Goal: Book appointment/travel/reservation

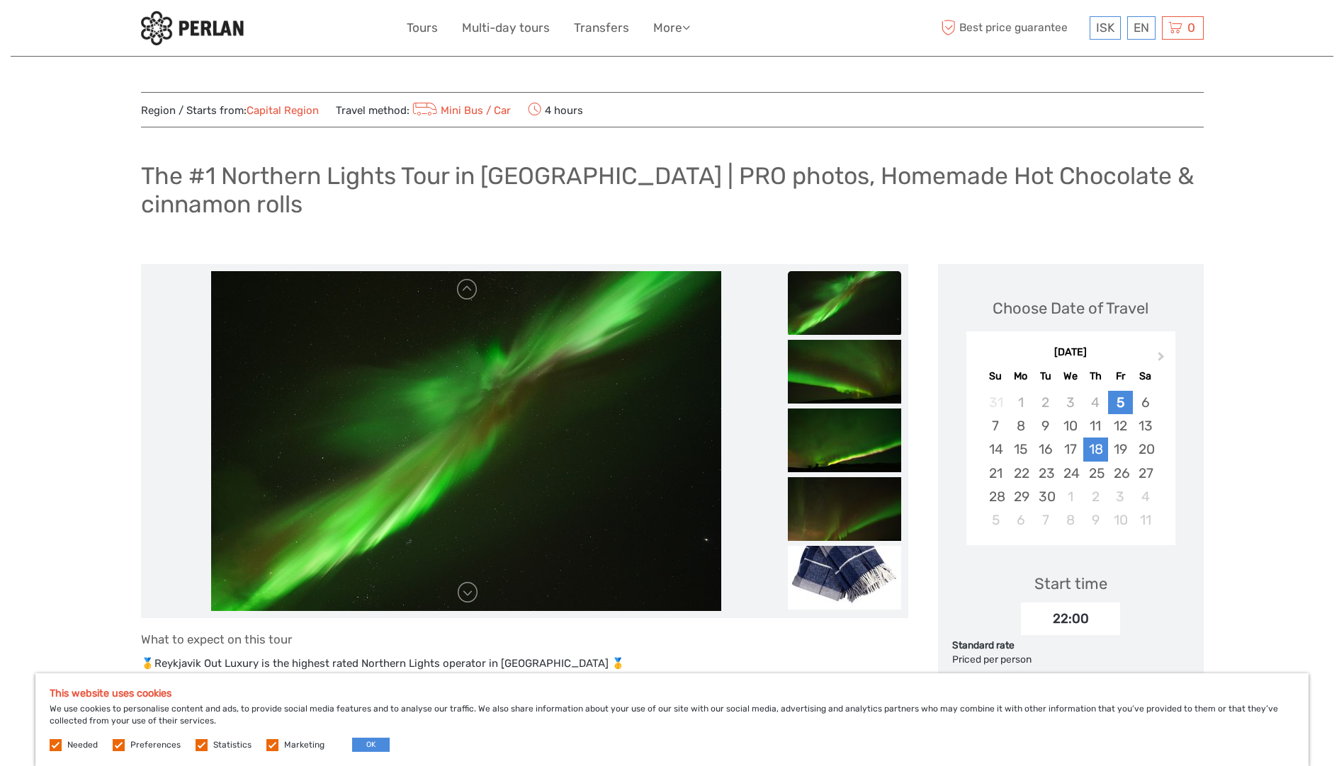
click at [1099, 449] on div "18" at bounding box center [1095, 449] width 25 height 23
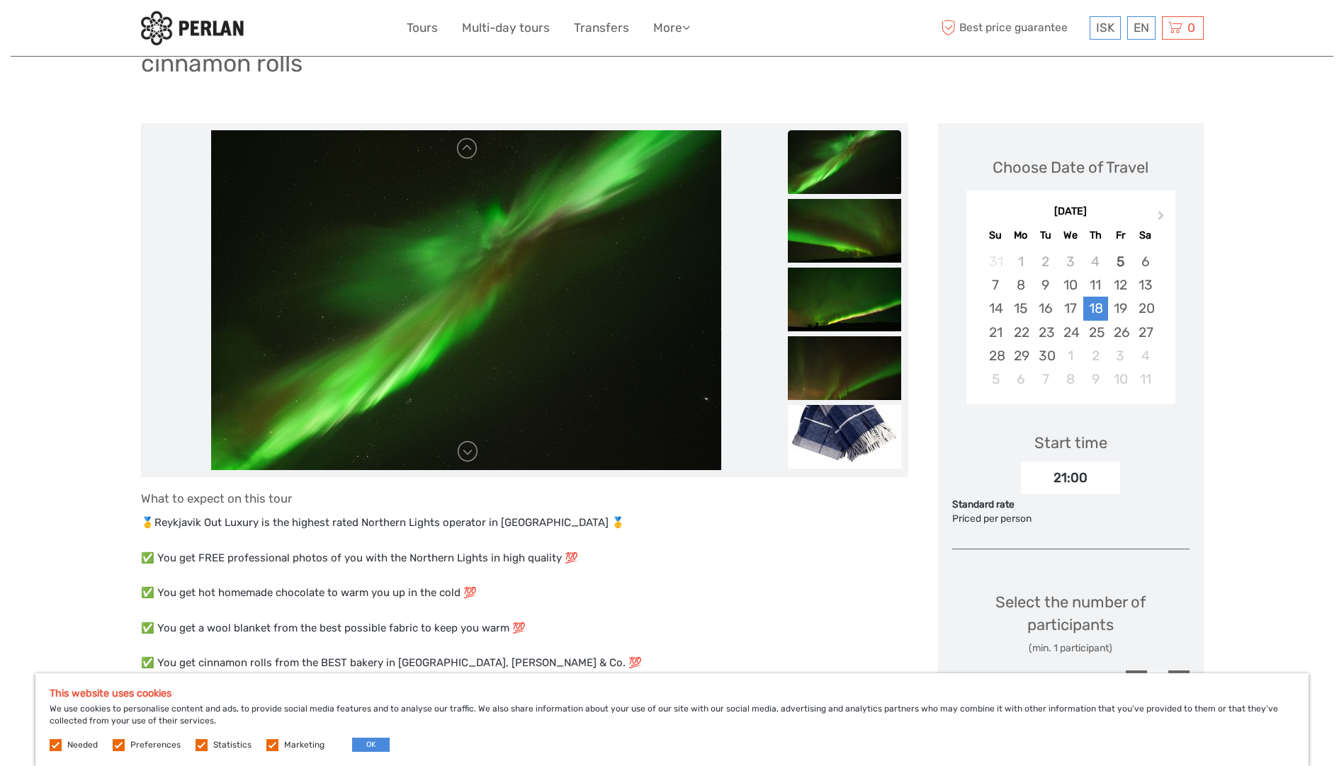
scroll to position [142, 0]
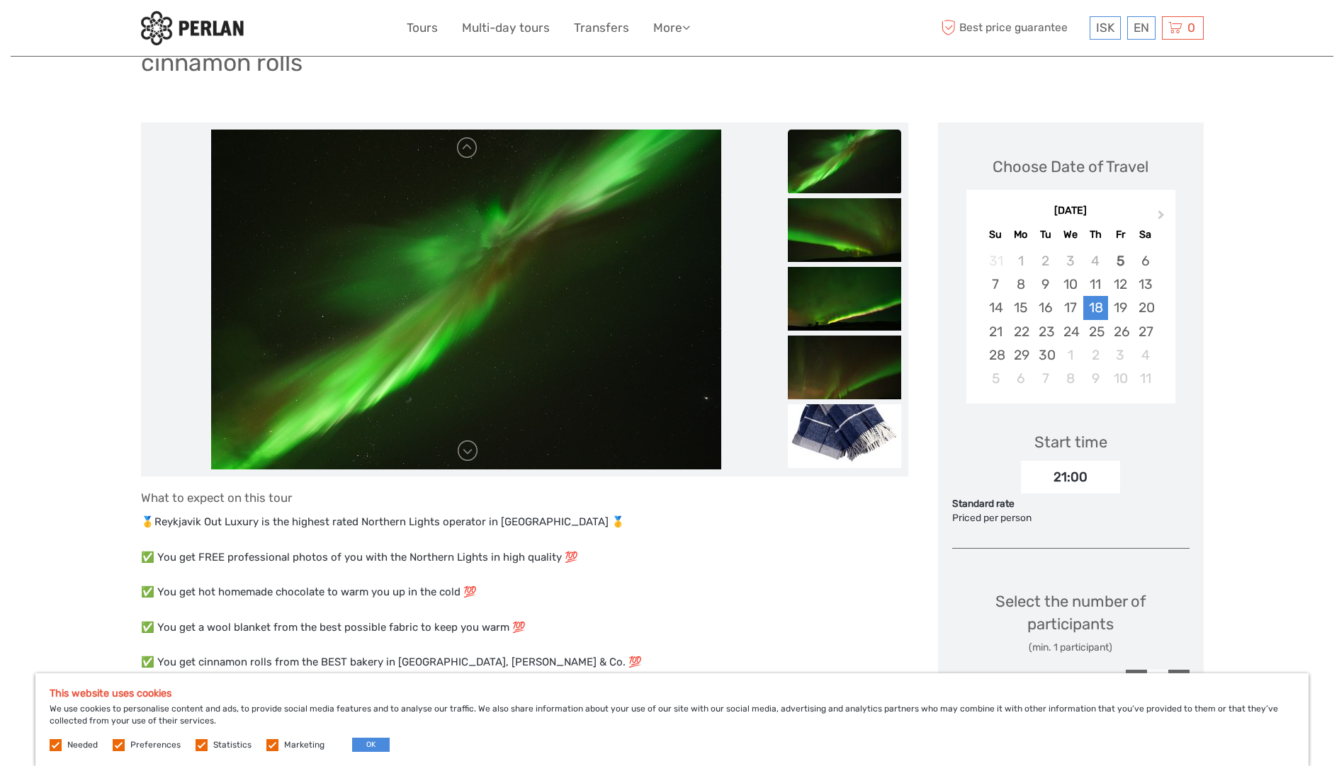
click at [1079, 479] on div "21:00" at bounding box center [1070, 477] width 99 height 33
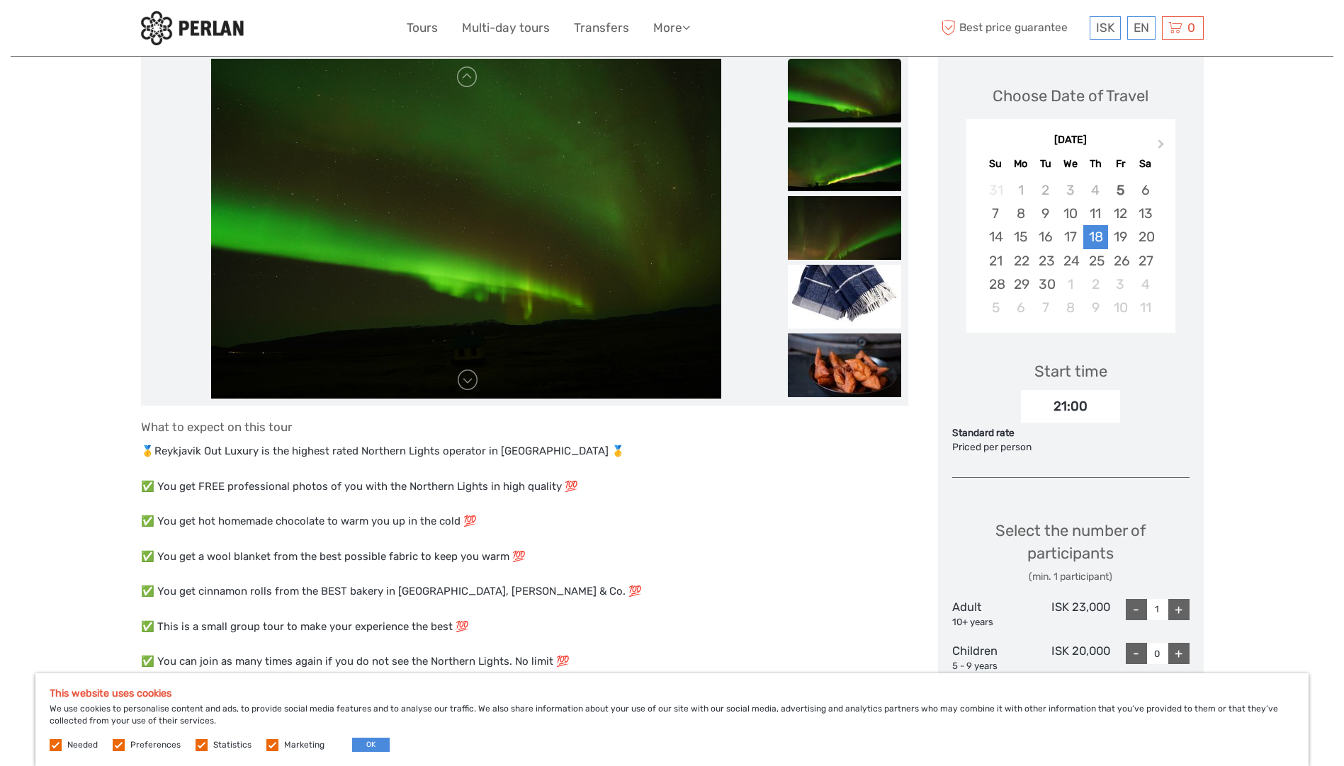
scroll to position [0, 0]
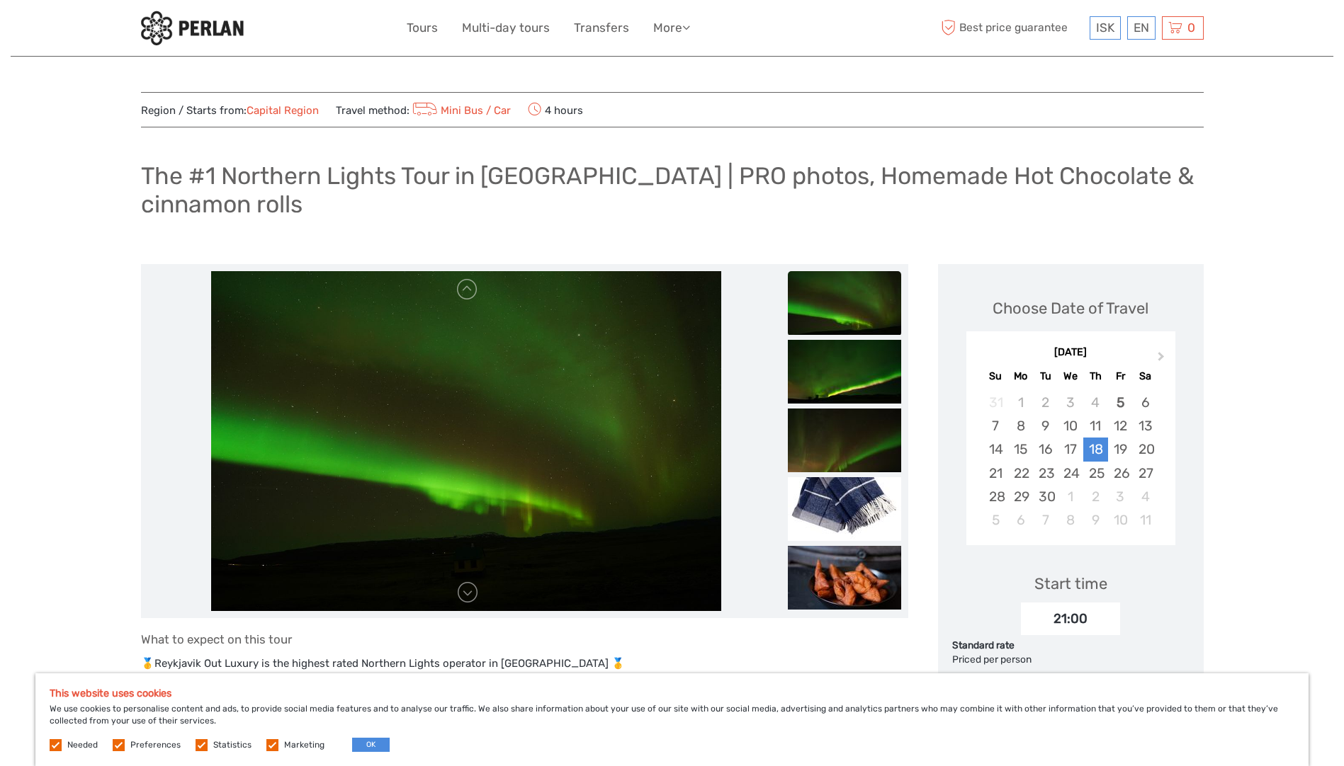
click at [455, 113] on link "Mini Bus / Car" at bounding box center [460, 110] width 102 height 13
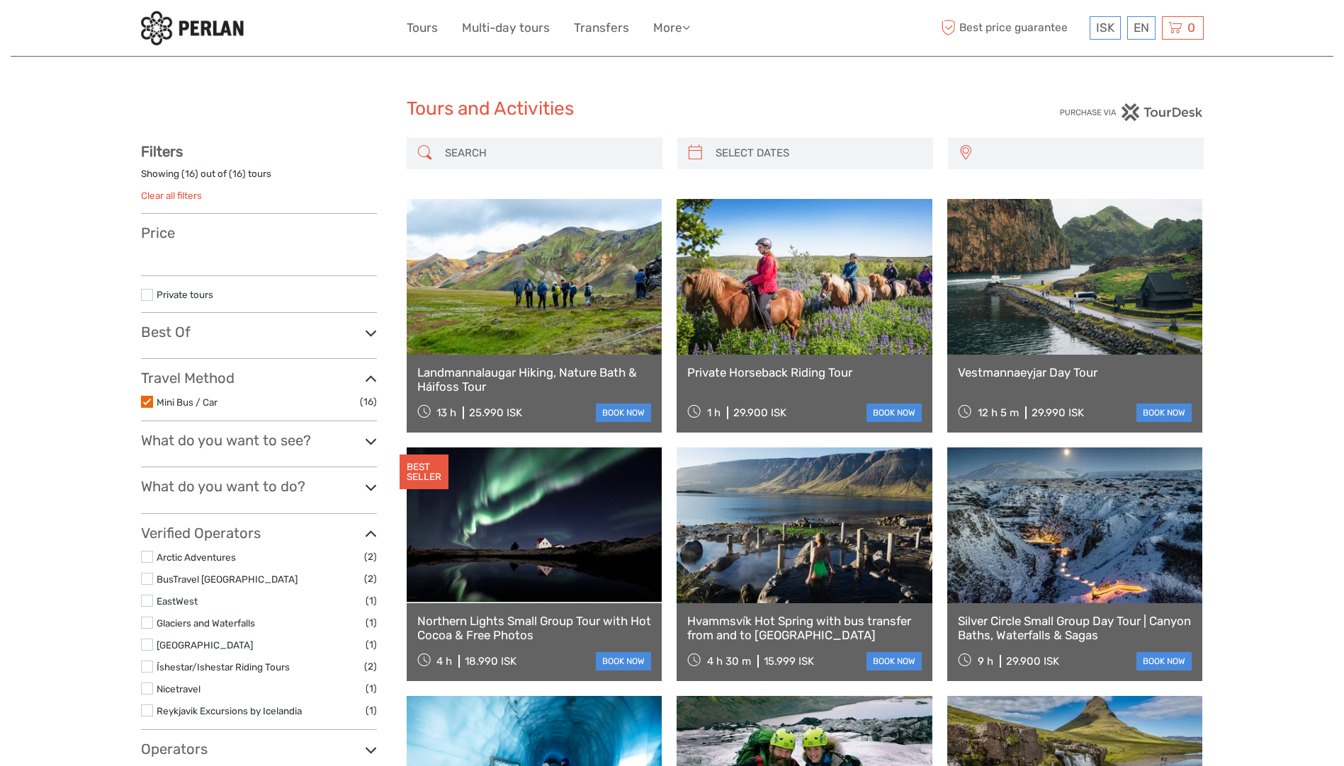
select select
